Goal: Task Accomplishment & Management: Manage account settings

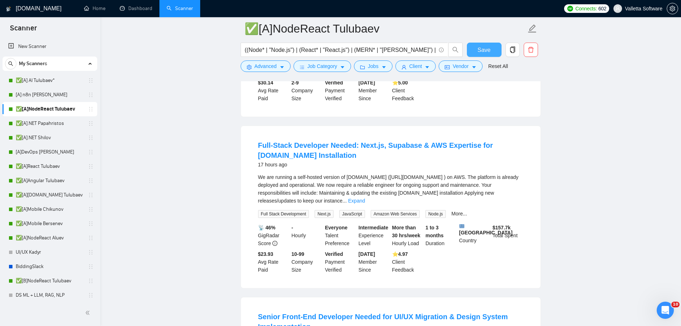
scroll to position [501, 0]
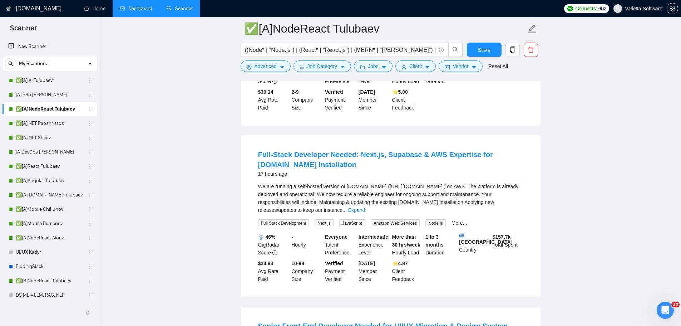
click at [128, 11] on link "Dashboard" at bounding box center [136, 8] width 33 height 6
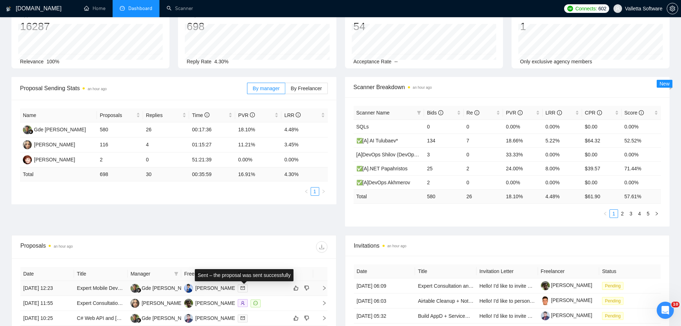
scroll to position [24, 0]
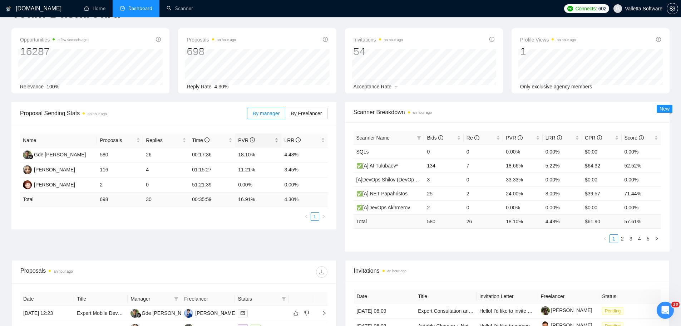
click at [243, 136] on span "PVR" at bounding box center [255, 140] width 35 height 8
click at [297, 114] on span "By Freelancer" at bounding box center [306, 114] width 31 height 6
click at [285, 115] on input "By Freelancer" at bounding box center [285, 115] width 0 height 0
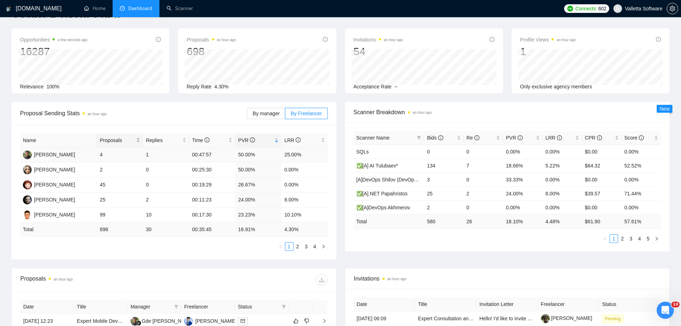
click at [104, 143] on span "Proposals" at bounding box center [117, 140] width 35 height 8
click at [142, 116] on span "Proposal Sending Stats an hour ago" at bounding box center [133, 113] width 227 height 9
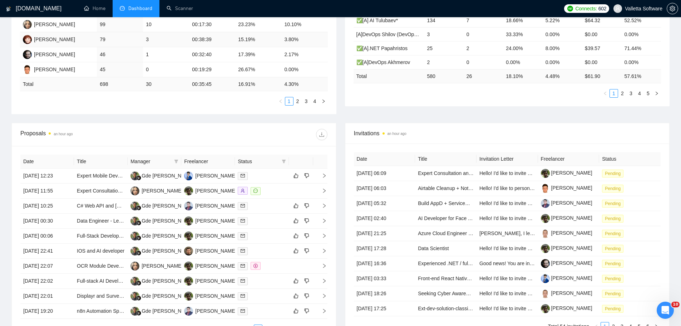
scroll to position [179, 0]
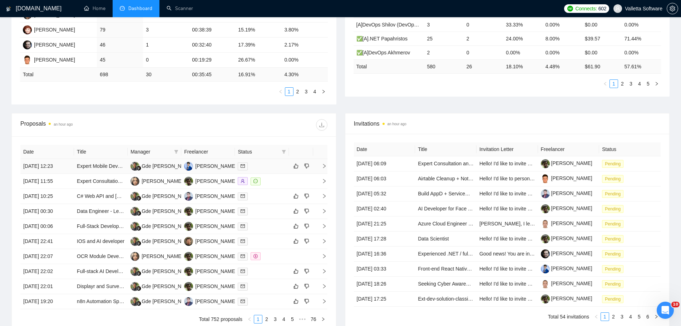
click at [269, 167] on div at bounding box center [262, 166] width 48 height 8
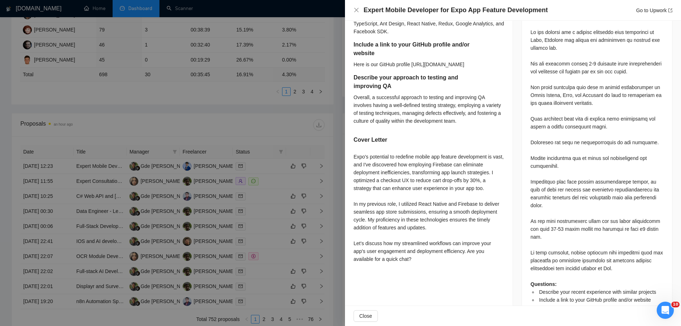
scroll to position [330, 0]
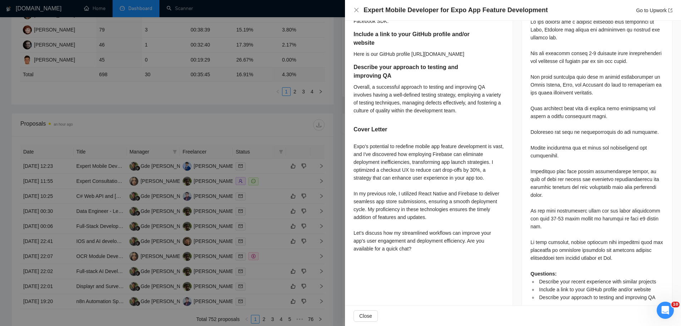
click at [297, 162] on div at bounding box center [340, 163] width 681 height 326
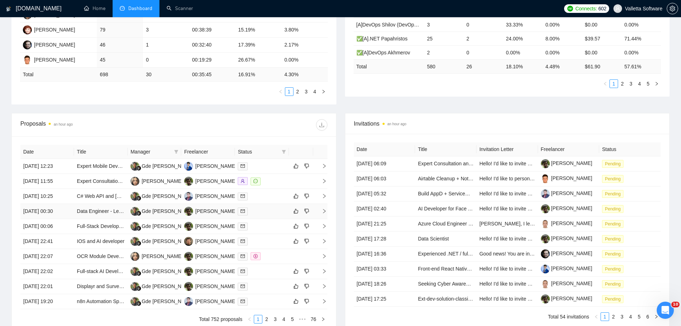
click at [279, 217] on td at bounding box center [262, 211] width 54 height 15
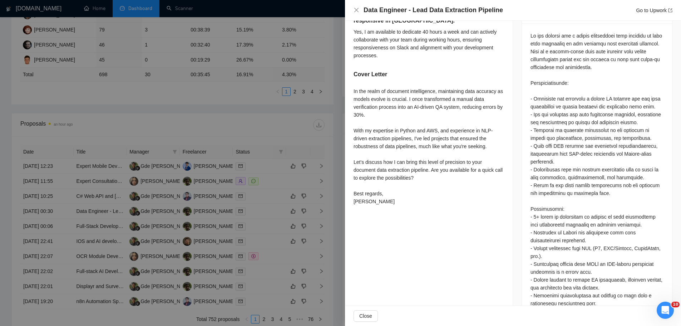
scroll to position [294, 0]
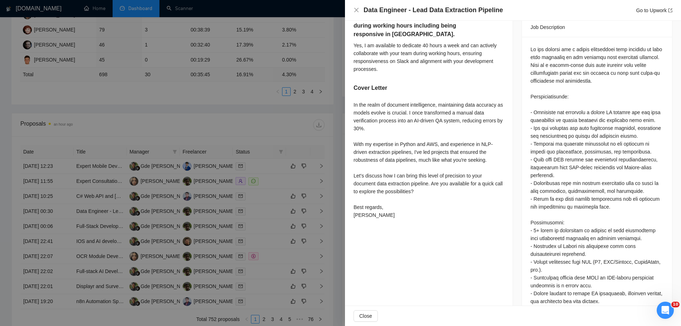
click at [283, 229] on div at bounding box center [340, 163] width 681 height 326
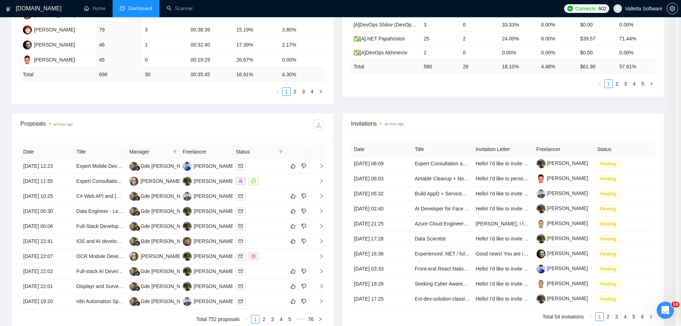
click at [271, 228] on div at bounding box center [260, 226] width 48 height 8
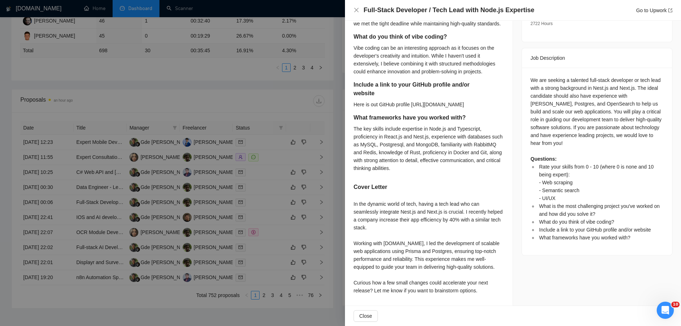
scroll to position [249, 0]
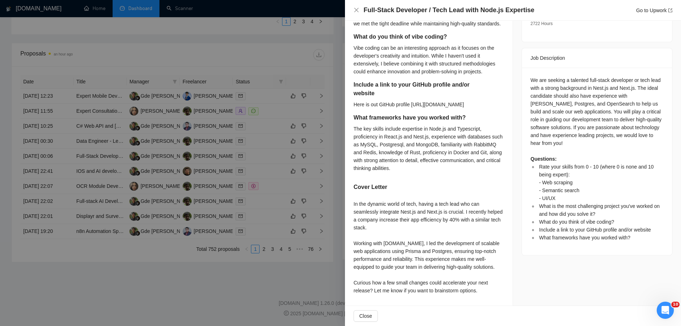
click at [304, 166] on div at bounding box center [340, 163] width 681 height 326
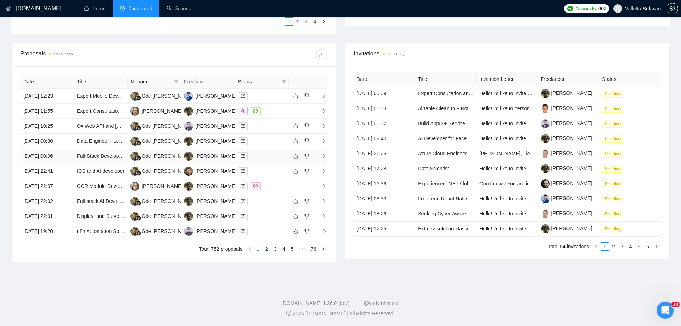
click at [268, 160] on div at bounding box center [262, 156] width 48 height 8
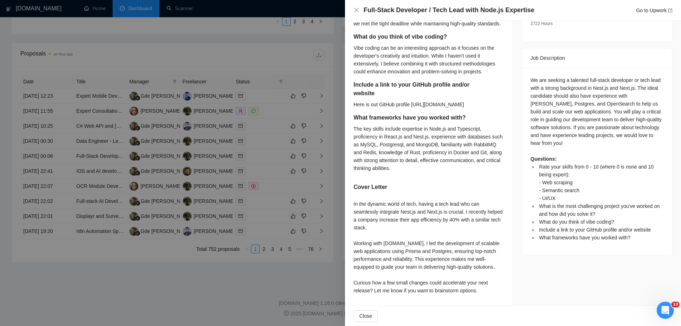
click at [295, 155] on div at bounding box center [340, 163] width 681 height 326
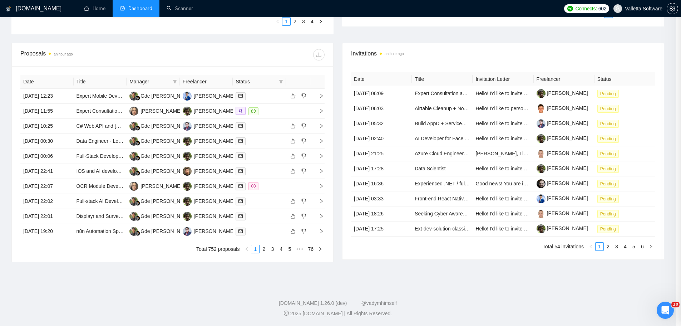
click at [273, 171] on div at bounding box center [340, 163] width 681 height 326
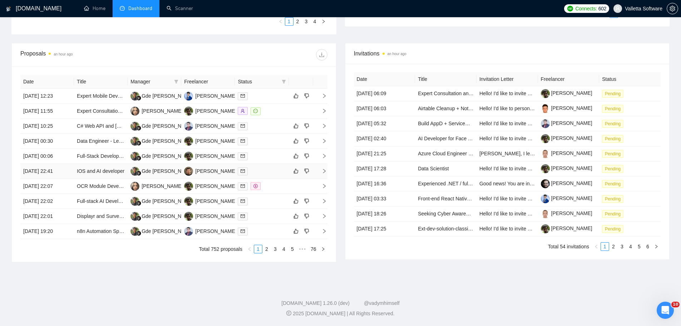
click at [261, 171] on div at bounding box center [262, 171] width 48 height 8
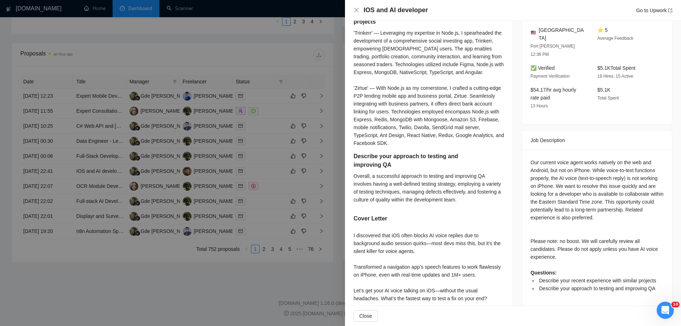
click at [291, 151] on div at bounding box center [340, 163] width 681 height 326
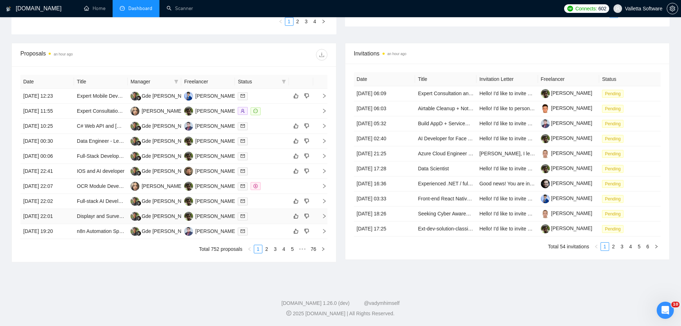
click at [276, 212] on div at bounding box center [262, 216] width 48 height 8
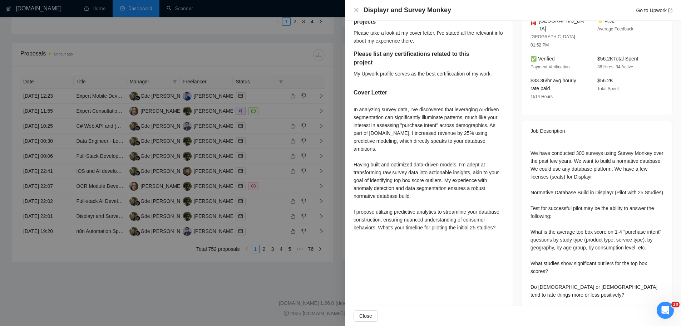
click at [337, 176] on div at bounding box center [340, 163] width 681 height 326
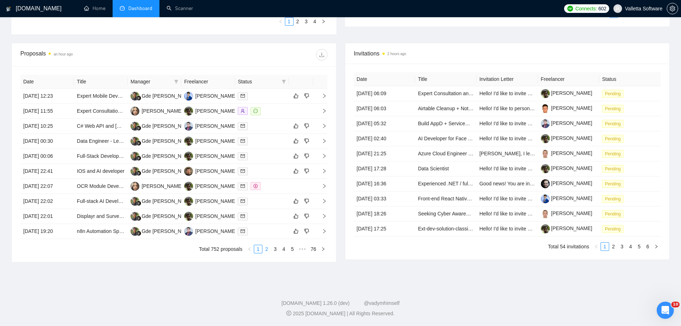
click at [268, 246] on link "2" at bounding box center [267, 249] width 8 height 8
click at [262, 110] on div at bounding box center [262, 111] width 48 height 8
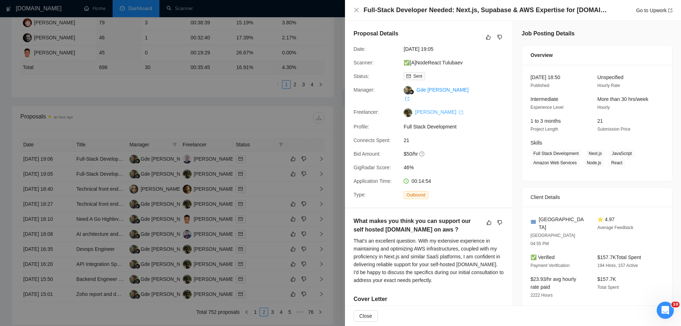
scroll to position [177, 0]
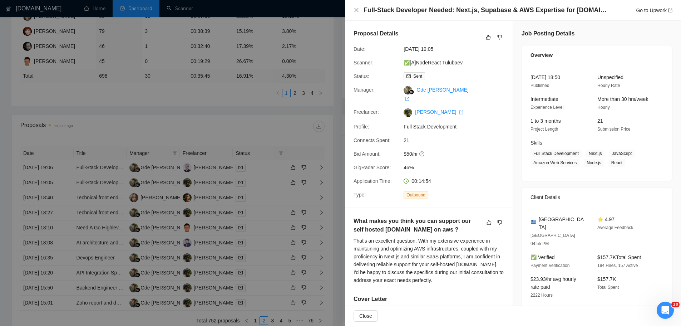
click at [313, 170] on div at bounding box center [340, 163] width 681 height 326
